Goal: Communication & Community: Answer question/provide support

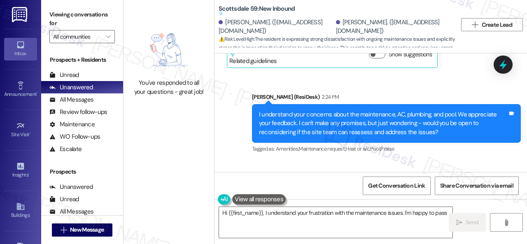
scroll to position [330, 0]
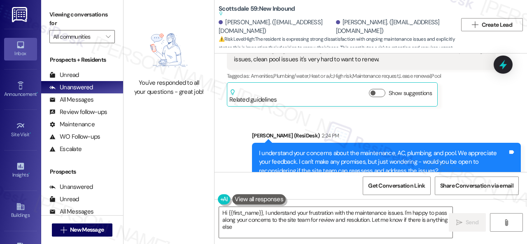
type textarea "Hi {{first_name}}, I understand your frustration with the maintenance issues. I…"
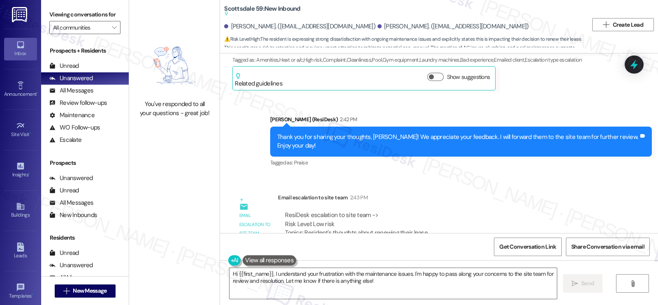
scroll to position [792, 0]
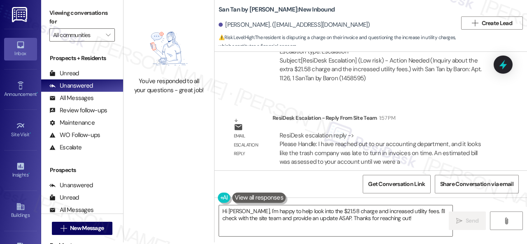
scroll to position [2, 0]
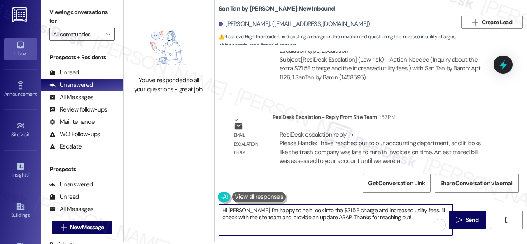
drag, startPoint x: 253, startPoint y: 209, endPoint x: 402, endPoint y: 223, distance: 150.4
click at [402, 223] on textarea "Hi [PERSON_NAME], I'm happy to help look into the $21.58 charge and increased u…" at bounding box center [335, 220] width 233 height 31
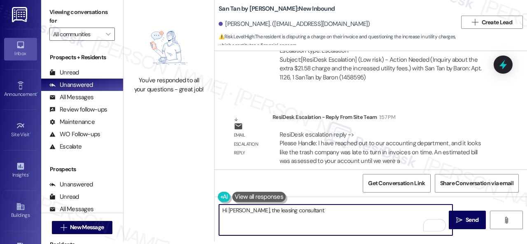
paste textarea "reached out to our accounting department, and it looks like the trash company w…"
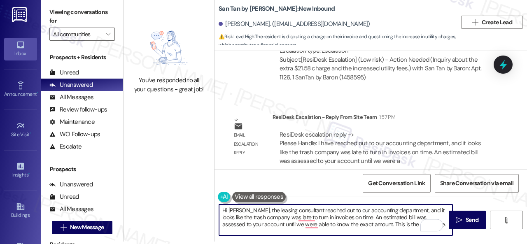
scroll to position [0, 0]
click at [348, 211] on textarea "Hi [PERSON_NAME], the leasing consultant reached out to our accounting departme…" at bounding box center [335, 220] width 233 height 31
click at [426, 209] on textarea "Hi [PERSON_NAME], the leasing consultant reached out to their accounting depart…" at bounding box center [335, 220] width 233 height 31
click at [343, 224] on textarea "Hi Alexandra, the leasing consultant reached out to their accounting department…" at bounding box center [335, 220] width 233 height 31
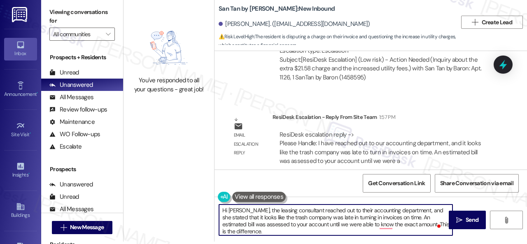
click at [343, 224] on textarea "Hi Alexandra, the leasing consultant reached out to their accounting department…" at bounding box center [335, 220] width 233 height 31
click at [391, 225] on textarea "Hi Alexandra, the leasing consultant reached out to their accounting department…" at bounding box center [335, 220] width 233 height 31
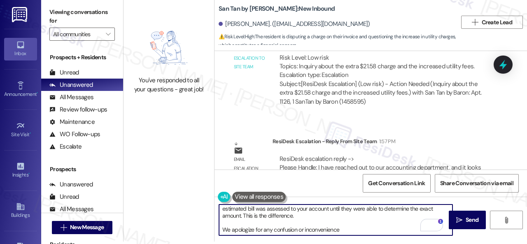
scroll to position [405, 0]
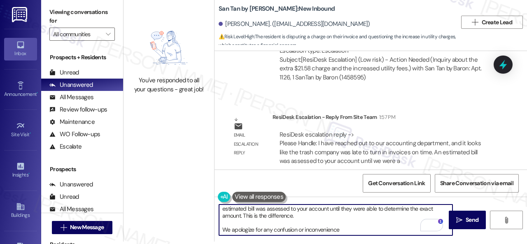
click at [311, 214] on textarea "Hi Alexandra, the leasing consultant reached out to their accounting department…" at bounding box center [335, 220] width 233 height 31
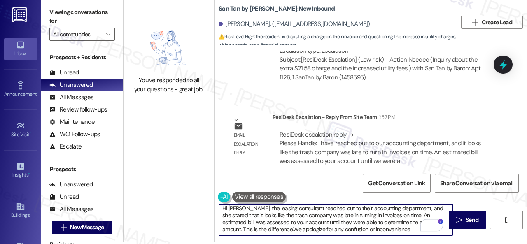
scroll to position [2, 0]
click at [296, 228] on textarea "Hi Alexandra, the leasing consultant reached out to their accounting department…" at bounding box center [335, 220] width 233 height 31
drag, startPoint x: 296, startPoint y: 228, endPoint x: 302, endPoint y: 227, distance: 5.8
click at [302, 227] on textarea "Hi Alexandra, the leasing consultant reached out to their accounting department…" at bounding box center [335, 220] width 233 height 31
click at [421, 231] on textarea "Hi Alexandra, the leasing consultant reached out to their accounting department…" at bounding box center [335, 220] width 233 height 31
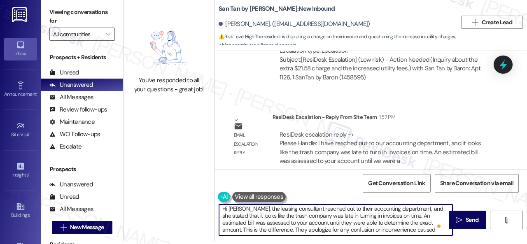
type textarea "Hi Alexandra, the leasing consultant reached out to their accounting department…"
drag, startPoint x: 221, startPoint y: 206, endPoint x: 520, endPoint y: 260, distance: 304.5
click at [520, 244] on html "Inbox Go to Inbox Announcement • Send A Text Announcement Site Visit • Go to Si…" at bounding box center [263, 122] width 527 height 244
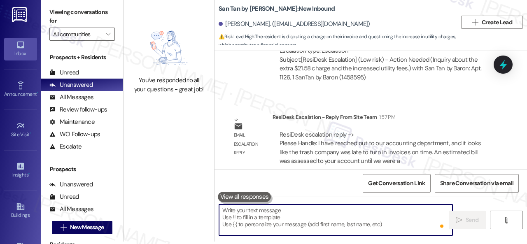
scroll to position [0, 0]
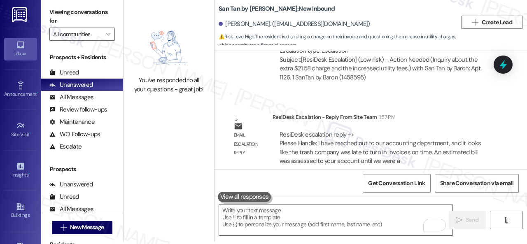
click at [317, 183] on div "Get Conversation Link Share Conversation via email" at bounding box center [370, 183] width 312 height 27
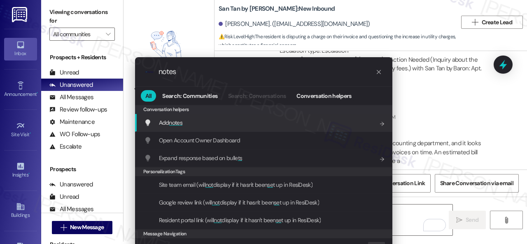
type input "notes"
click at [165, 120] on span "Add notes" at bounding box center [170, 122] width 23 height 7
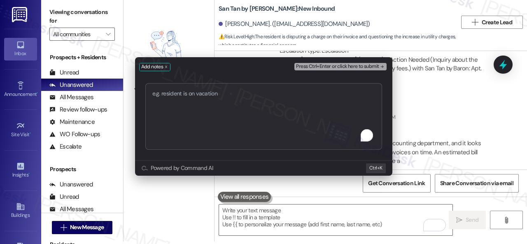
type textarea "Hi Alexandra, the leasing consultant reached out to their accounting department…"
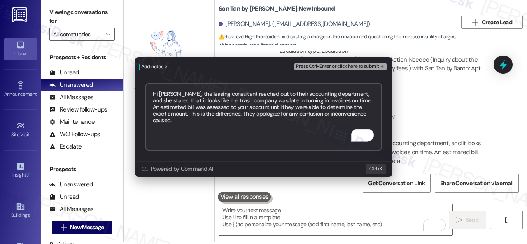
click at [371, 65] on span "Press Ctrl+Enter or click here to submit" at bounding box center [337, 67] width 83 height 6
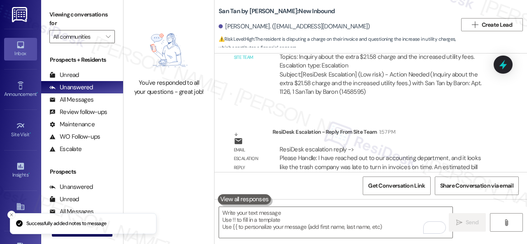
scroll to position [510, 0]
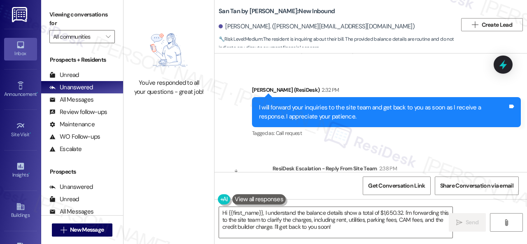
scroll to position [883, 0]
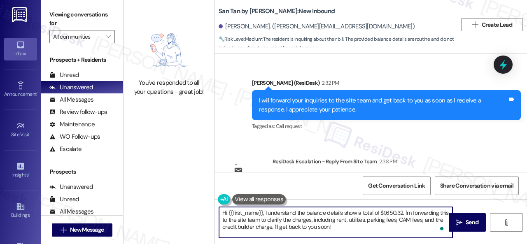
drag, startPoint x: 332, startPoint y: 229, endPoint x: 228, endPoint y: 212, distance: 105.1
click at [228, 212] on textarea "Hi {{first_name}}, I understand the balance details show a total of $1,650.32. …" at bounding box center [335, 222] width 233 height 31
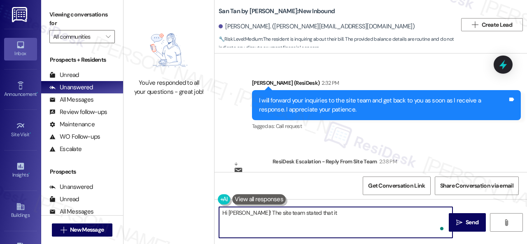
paste textarea "is the water/sewer/trash bill. Also let him know to cancel the credit builder h…"
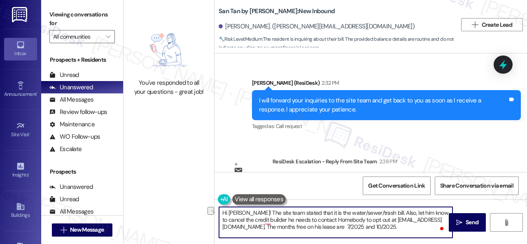
drag, startPoint x: 386, startPoint y: 212, endPoint x: 417, endPoint y: 212, distance: 31.3
click at [417, 212] on textarea "Hi Ben! The site team stated that it is the water/sewer/trash bill. Also, let h…" at bounding box center [335, 222] width 233 height 31
click at [228, 219] on textarea "Hi Ben! The site team stated that it is the water/sewer/trash bill. Also, to ca…" at bounding box center [335, 222] width 233 height 31
click at [242, 219] on textarea "Hi Ben! The site team stated that it is the water/sewer/trash bill. Also, to ca…" at bounding box center [335, 222] width 233 height 31
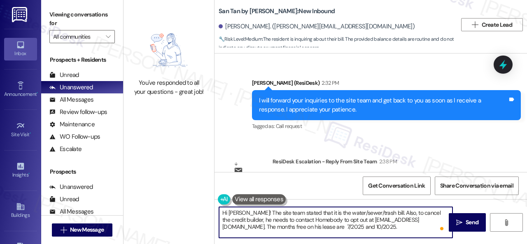
click at [242, 219] on textarea "Hi Ben! The site team stated that it is the water/sewer/trash bill. Also, to ca…" at bounding box center [335, 222] width 233 height 31
drag, startPoint x: 239, startPoint y: 221, endPoint x: 262, endPoint y: 220, distance: 22.2
click at [262, 220] on textarea "Hi Ben! The site team stated that it is the water/sewer/trash bill. Also, to ca…" at bounding box center [335, 222] width 233 height 31
click at [261, 226] on textarea "Hi Ben! The site team stated that it is the water/sewer/trash bill. Also, to ca…" at bounding box center [335, 222] width 233 height 31
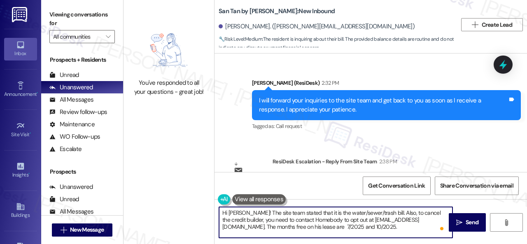
click at [261, 226] on textarea "Hi Ben! The site team stated that it is the water/sewer/trash bill. Also, to ca…" at bounding box center [335, 222] width 233 height 31
click at [293, 228] on textarea "Hi Ben! The site team stated that it is the water/sewer/trash bill. Also, to ca…" at bounding box center [335, 222] width 233 height 31
click at [351, 228] on textarea "Hi Ben! The site team stated that it is the water/sewer/trash bill. Also, to ca…" at bounding box center [335, 222] width 233 height 31
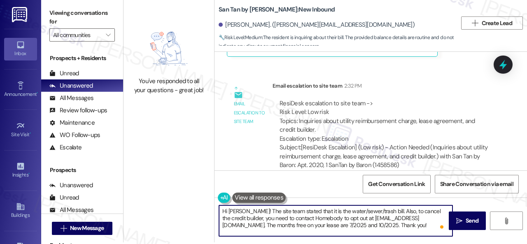
scroll to position [2, 0]
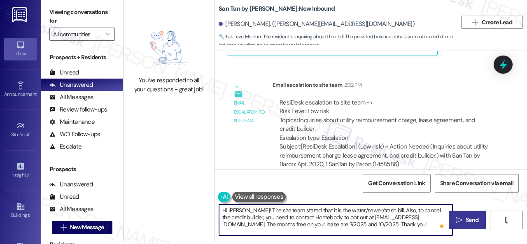
type textarea "Hi Ben! The site team stated that it is the water/sewer/trash bill. Also, to ca…"
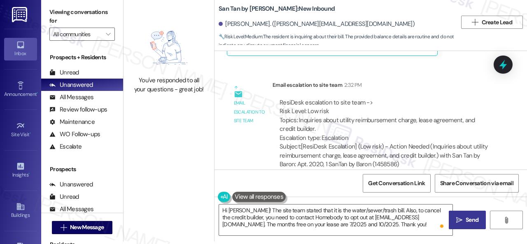
click at [465, 221] on span "Send" at bounding box center [471, 220] width 13 height 9
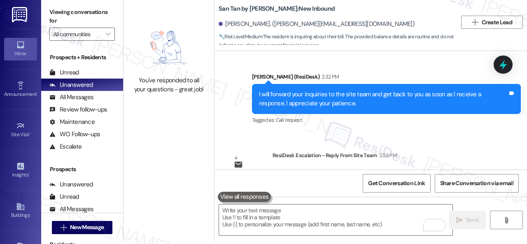
scroll to position [924, 0]
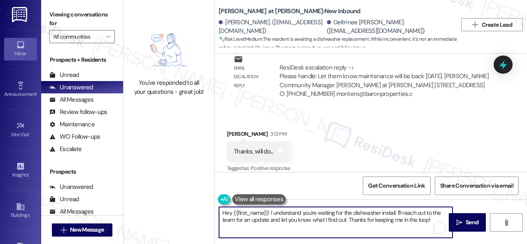
scroll to position [2, 0]
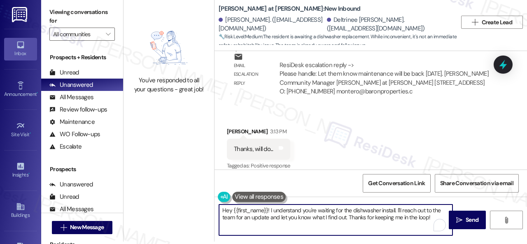
drag, startPoint x: 233, startPoint y: 212, endPoint x: 489, endPoint y: 260, distance: 260.9
click at [489, 244] on html "Inbox Go to Inbox Announcement • Send A Text Announcement Site Visit • Go to Si…" at bounding box center [263, 122] width 527 height 244
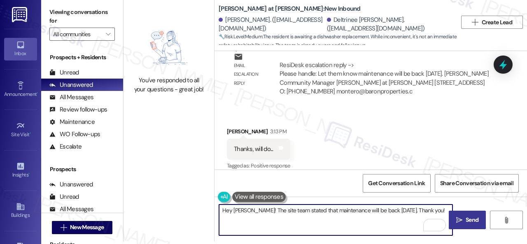
type textarea "Hey Michael! The site team stated that maintenance will be back today. Thank yo…"
click at [464, 218] on span "Send" at bounding box center [472, 220] width 16 height 9
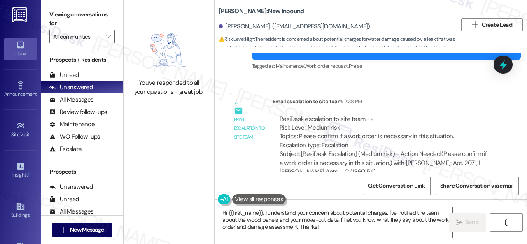
scroll to position [2219, 0]
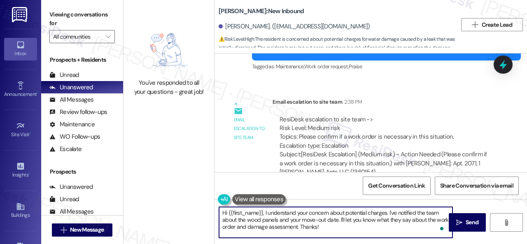
drag, startPoint x: 321, startPoint y: 228, endPoint x: 265, endPoint y: 213, distance: 58.7
click at [265, 213] on textarea "Hi {{first_name}}, I understand your concern about potential charges. I've noti…" at bounding box center [335, 222] width 233 height 31
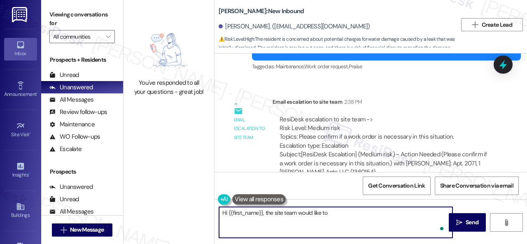
paste textarea "apologize for the inconvenience , please let the resident know there is no char…"
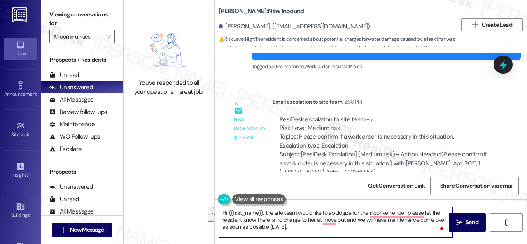
drag, startPoint x: 405, startPoint y: 213, endPoint x: 256, endPoint y: 221, distance: 148.3
click at [256, 221] on textarea "Hi {{first_name}}, the site team would like to apologize for the inconvenience …" at bounding box center [335, 222] width 233 height 31
drag, startPoint x: 272, startPoint y: 220, endPoint x: 280, endPoint y: 218, distance: 8.5
click at [280, 218] on textarea "Hi {{first_name}}, the site team would like to apologize for the inconvenience.…" at bounding box center [335, 222] width 233 height 31
click at [300, 220] on textarea "Hi {{first_name}}, the site team would like to apologize for the inconvenience.…" at bounding box center [335, 222] width 233 height 31
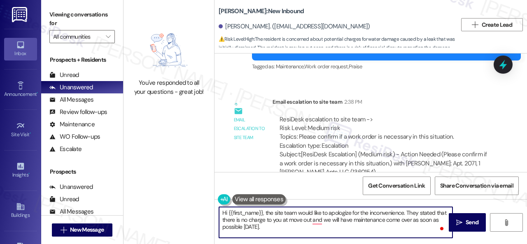
click at [289, 221] on textarea "Hi {{first_name}}, the site team would like to apologize for the inconvenience.…" at bounding box center [335, 222] width 233 height 31
drag, startPoint x: 289, startPoint y: 221, endPoint x: 310, endPoint y: 219, distance: 21.1
click at [310, 219] on textarea "Hi {{first_name}}, the site team would like to apologize for the inconvenience.…" at bounding box center [335, 222] width 233 height 31
click at [303, 221] on textarea "Hi {{first_name}}, the site team would like to apologize for the inconvenience.…" at bounding box center [335, 222] width 233 height 31
click at [337, 219] on textarea "Hi {{first_name}}, the site team would like to apologize for the inconvenience.…" at bounding box center [335, 222] width 233 height 31
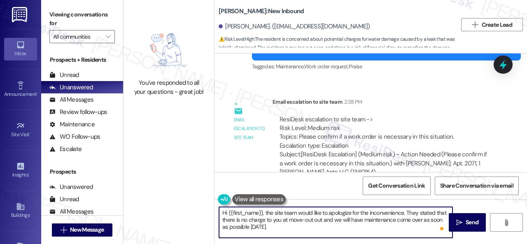
click at [337, 219] on textarea "Hi {{first_name}}, the site team would like to apologize for the inconvenience.…" at bounding box center [335, 222] width 233 height 31
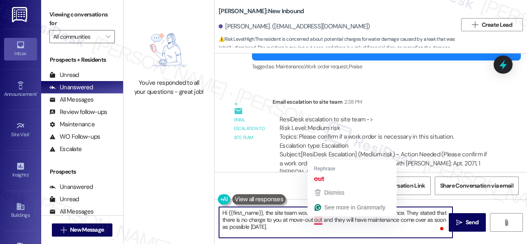
click at [318, 221] on textarea "Hi {{first_name}}, the site team would like to apologize for the inconvenience.…" at bounding box center [335, 222] width 233 height 31
click at [319, 220] on textarea "Hi {{first_name}}, the site team would like to apologize for the inconvenience.…" at bounding box center [335, 222] width 233 height 31
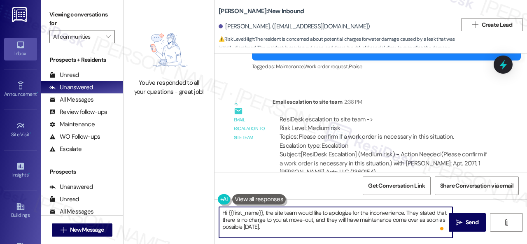
click at [268, 229] on textarea "Hi {{first_name}}, the site team would like to apologize for the inconvenience.…" at bounding box center [335, 222] width 233 height 31
type textarea "Hi {{first_name}}, the site team would like to apologize for the inconvenience.…"
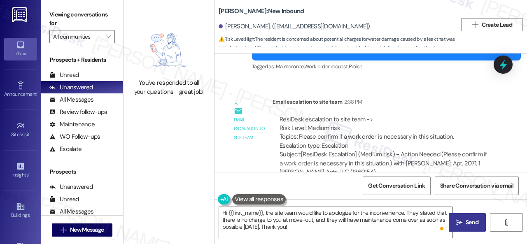
click at [464, 222] on span "Send" at bounding box center [472, 222] width 16 height 9
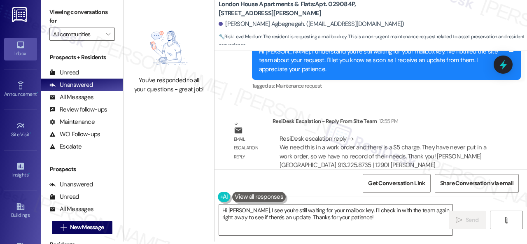
scroll to position [522, 0]
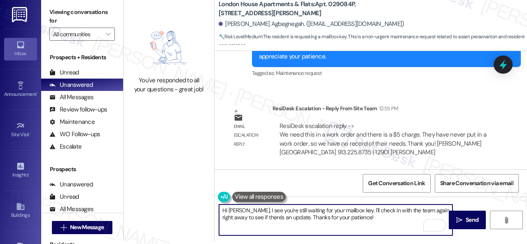
drag, startPoint x: 370, startPoint y: 219, endPoint x: 246, endPoint y: 211, distance: 124.6
click at [246, 211] on textarea "Hi [PERSON_NAME], I see you're still waiting for your mailbox key. I'll check i…" at bounding box center [335, 220] width 233 height 31
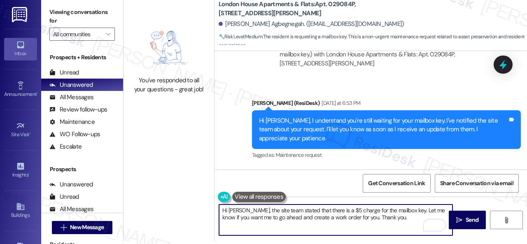
scroll to position [440, 0]
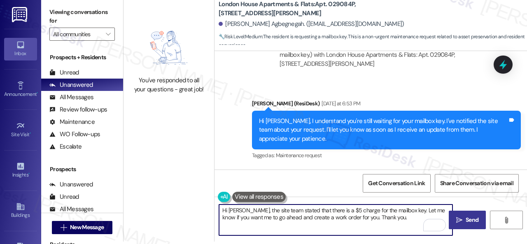
type textarea "Hi [PERSON_NAME], the site team stated that there is a $5 charge for the mailbo…"
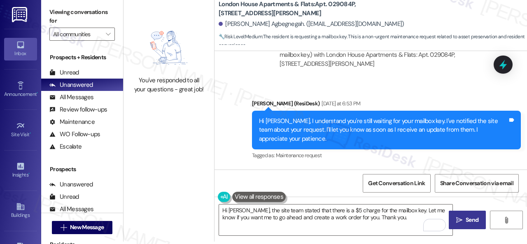
click at [459, 217] on icon "" at bounding box center [459, 220] width 6 height 7
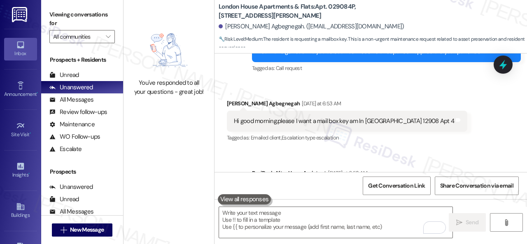
scroll to position [153, 0]
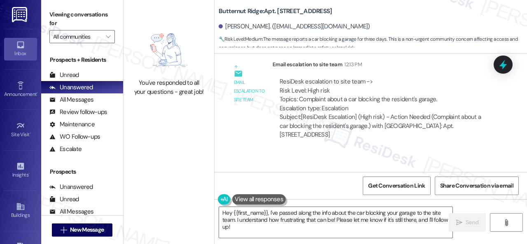
scroll to position [1104, 0]
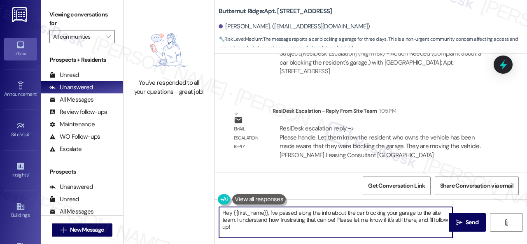
drag, startPoint x: 269, startPoint y: 212, endPoint x: 284, endPoint y: 232, distance: 24.6
click at [279, 230] on textarea "Hey {{first_name}}, I've passed along the info about the car blocking your gara…" at bounding box center [335, 222] width 233 height 31
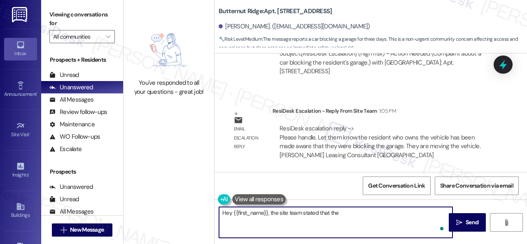
paste textarea "the resident who owns the vehicle has been made aware that they were blocking t…"
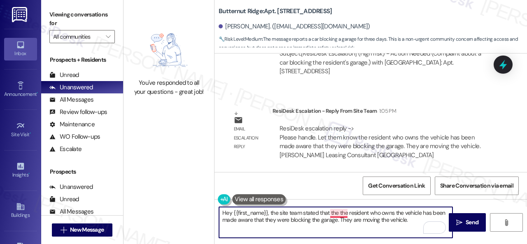
click at [340, 214] on textarea "Hey {{first_name}}, the site team stated that the the resident who owns the veh…" at bounding box center [335, 222] width 233 height 31
click at [409, 221] on textarea "Hey {{first_name}}, the site team stated that the resident who owns the vehicle…" at bounding box center [335, 222] width 233 height 31
type textarea "Hey {{first_name}}, the site team stated that the resident who owns the vehicle…"
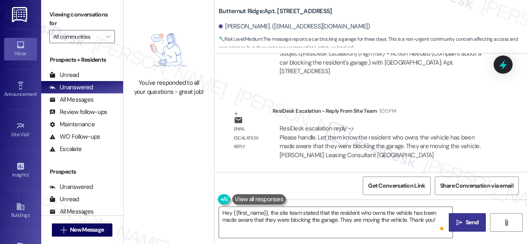
click at [470, 226] on span "Send" at bounding box center [471, 222] width 13 height 9
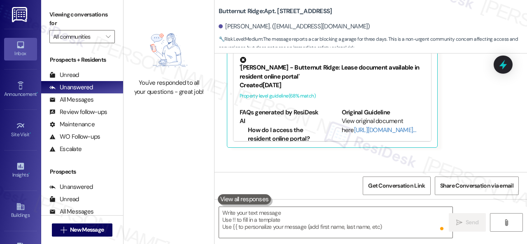
scroll to position [752, 0]
